Goal: Find specific page/section: Find specific page/section

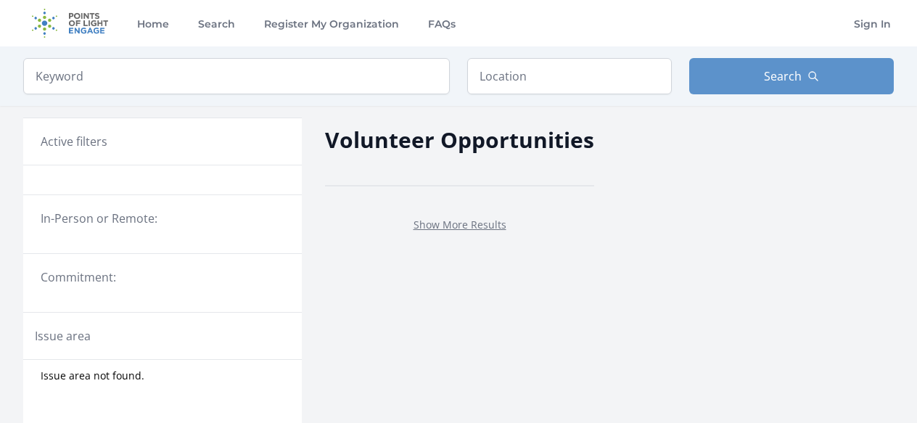
click at [127, 222] on legend "In-Person or Remote:" at bounding box center [163, 218] width 244 height 17
click at [89, 130] on div "Active filters" at bounding box center [162, 141] width 279 height 47
click at [89, 81] on input "search" at bounding box center [236, 76] width 427 height 36
click at [442, 223] on link "Show More Results" at bounding box center [460, 225] width 93 height 14
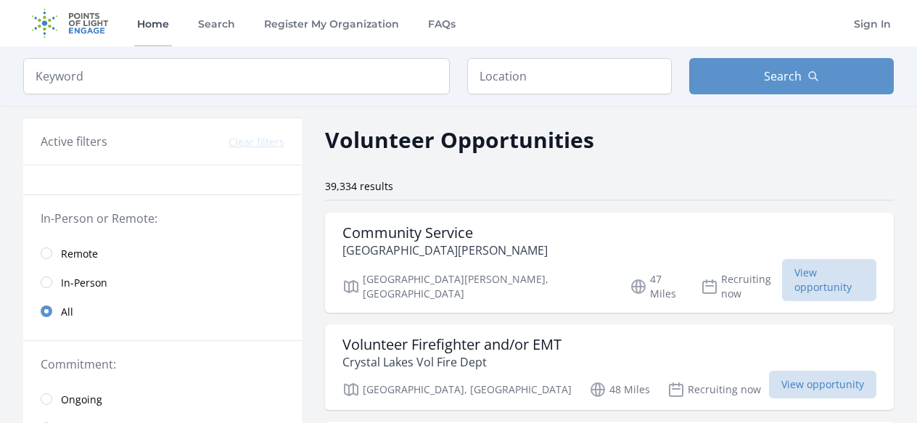
click at [161, 23] on link "Home" at bounding box center [153, 23] width 38 height 46
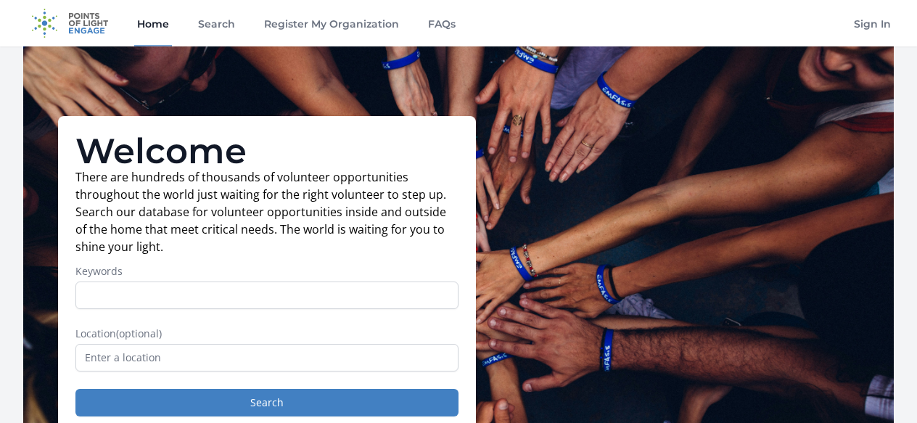
click at [86, 19] on img at bounding box center [70, 23] width 94 height 46
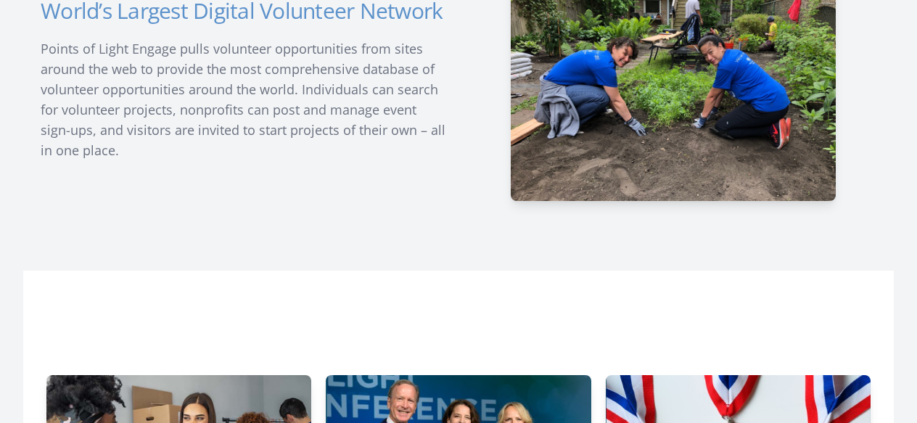
scroll to position [511, 0]
